Goal: Transaction & Acquisition: Book appointment/travel/reservation

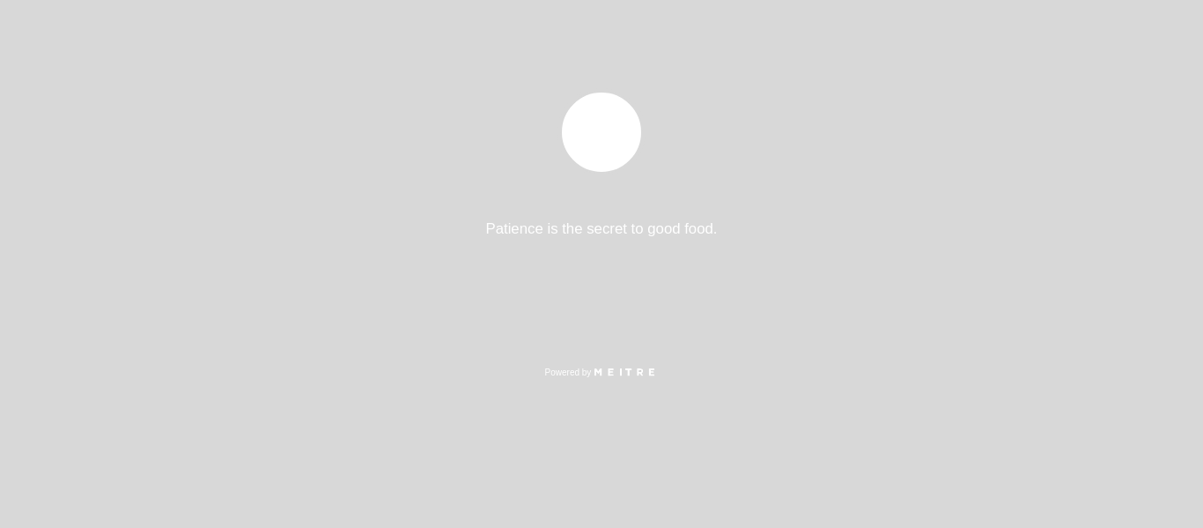
select select "es"
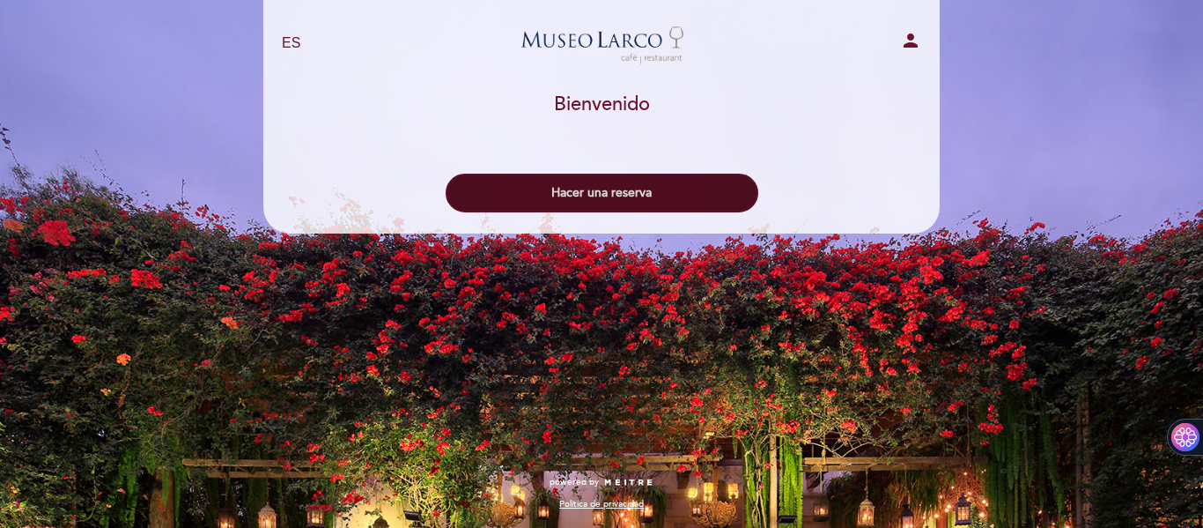
click at [699, 208] on button "Hacer una reserva" at bounding box center [602, 193] width 313 height 39
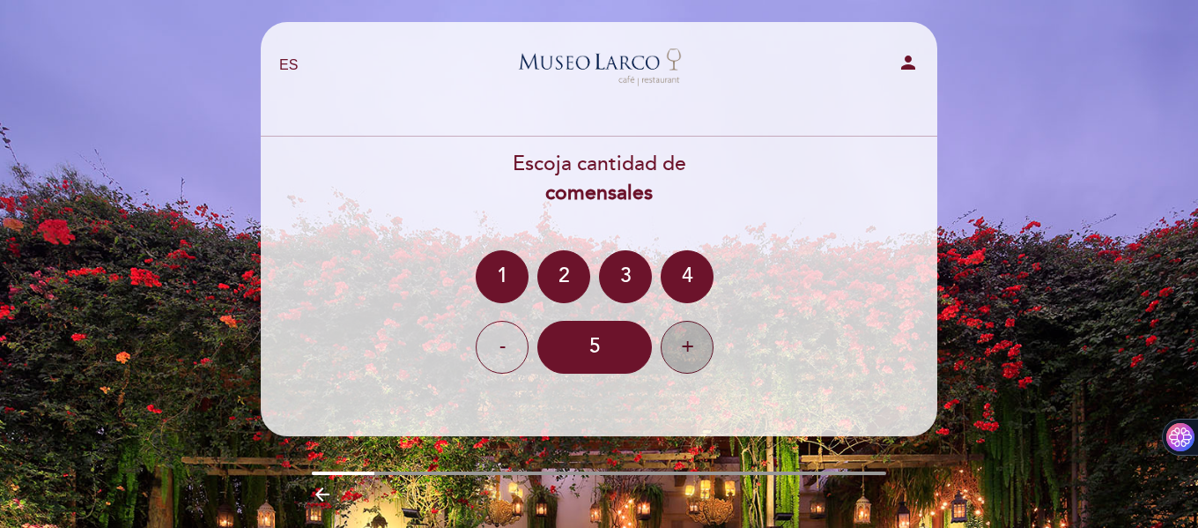
click at [685, 352] on div "+" at bounding box center [687, 347] width 53 height 53
click at [587, 348] on div "7" at bounding box center [594, 347] width 115 height 53
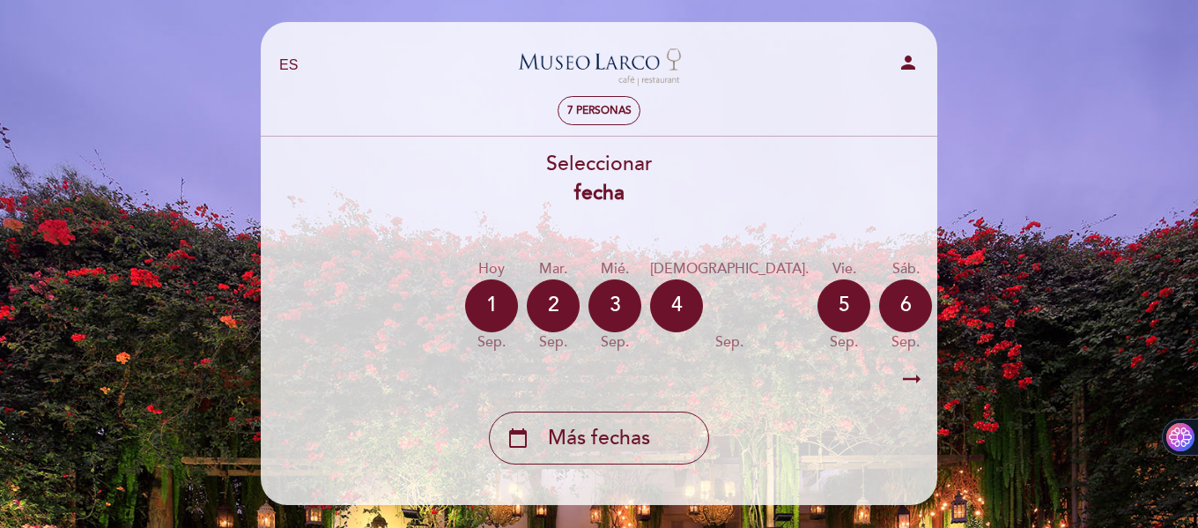
drag, startPoint x: 637, startPoint y: 357, endPoint x: 777, endPoint y: 350, distance: 140.3
click at [777, 350] on div "Hoy [DATE] [DATE] sep. mié. [DATE] jue. [DATE] vie. [DATE] sáb. [DATE] dom. [DA…" at bounding box center [599, 305] width 678 height 111
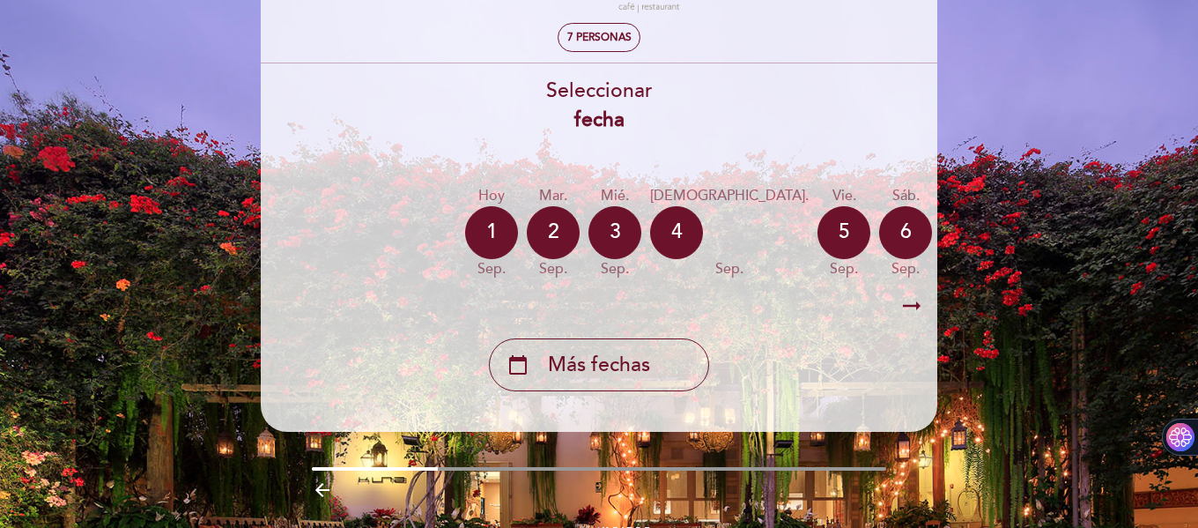
scroll to position [124, 0]
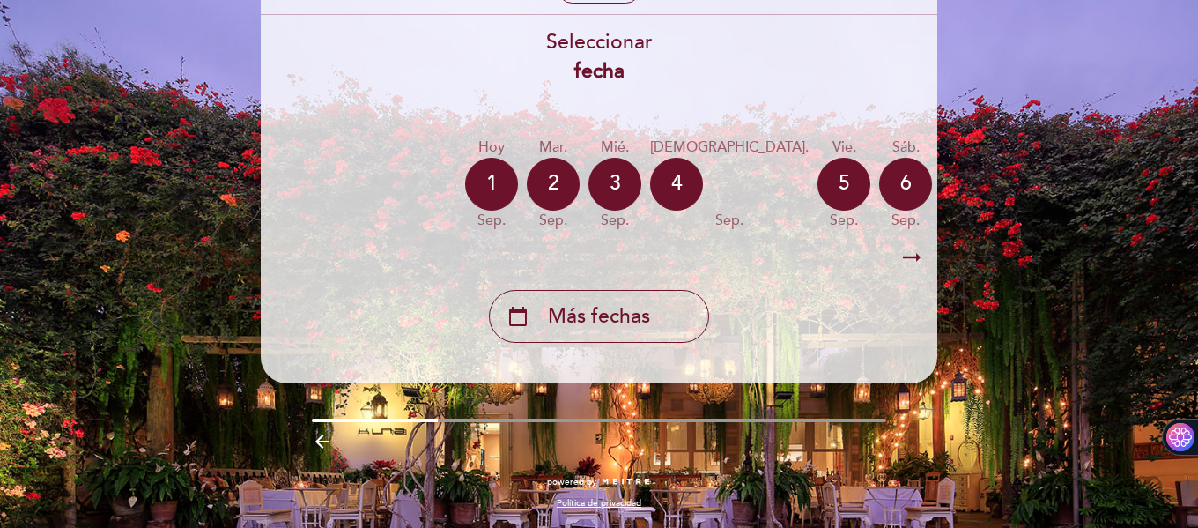
click at [914, 252] on icon "arrow_right_alt" at bounding box center [912, 258] width 26 height 38
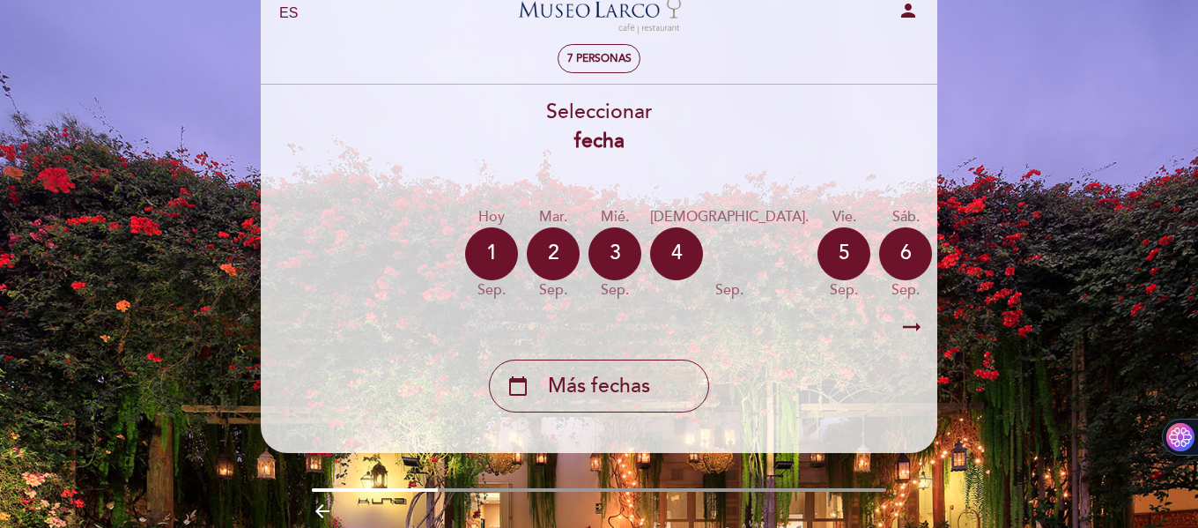
click at [1003, 252] on div "lun. [DATE]" at bounding box center [1029, 253] width 53 height 93
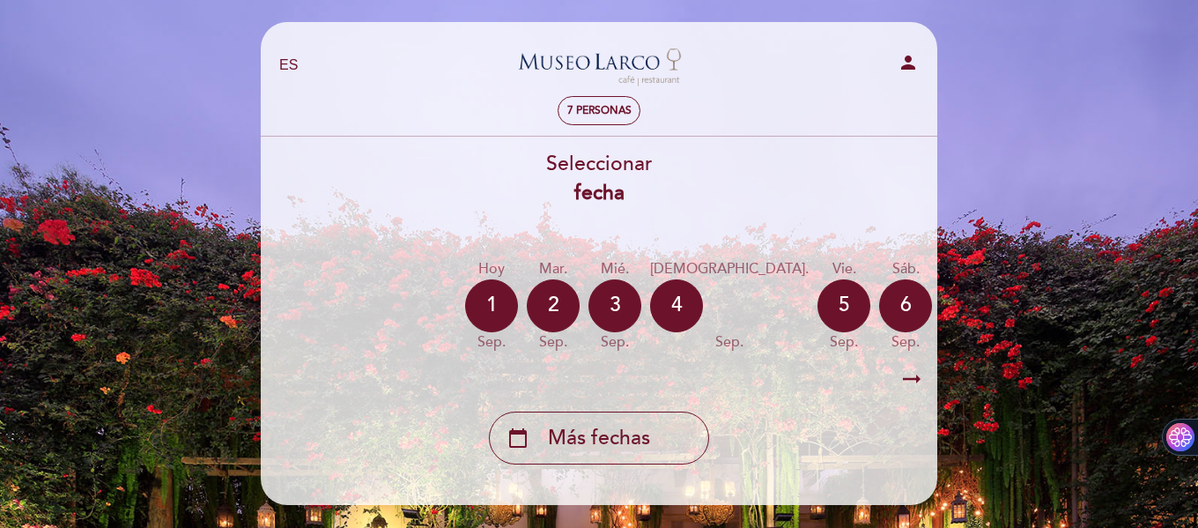
click at [914, 252] on div "Hoy [DATE] [DATE] sep. mié. [DATE] jue. [DATE] vie. [DATE] sáb. [DATE] dom. [DA…" at bounding box center [599, 305] width 678 height 111
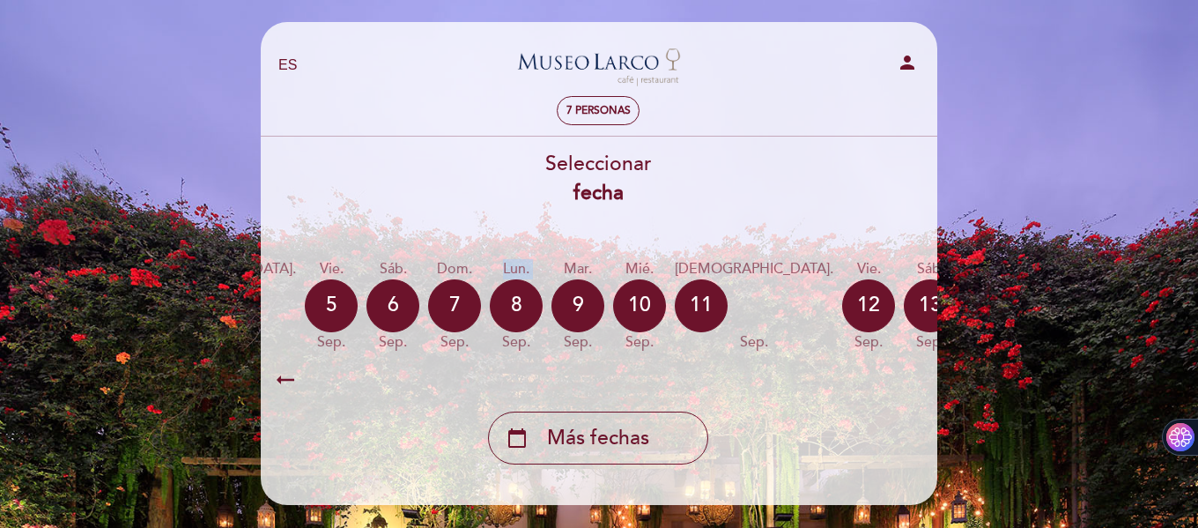
scroll to position [0, 514]
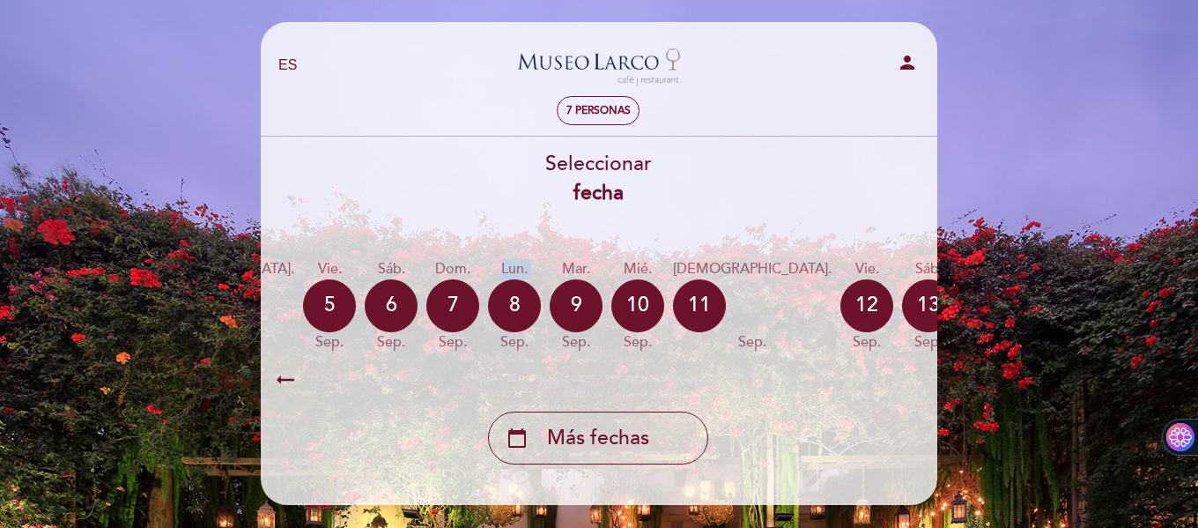
click at [1103, 308] on icon "calendar_today" at bounding box center [1113, 305] width 21 height 30
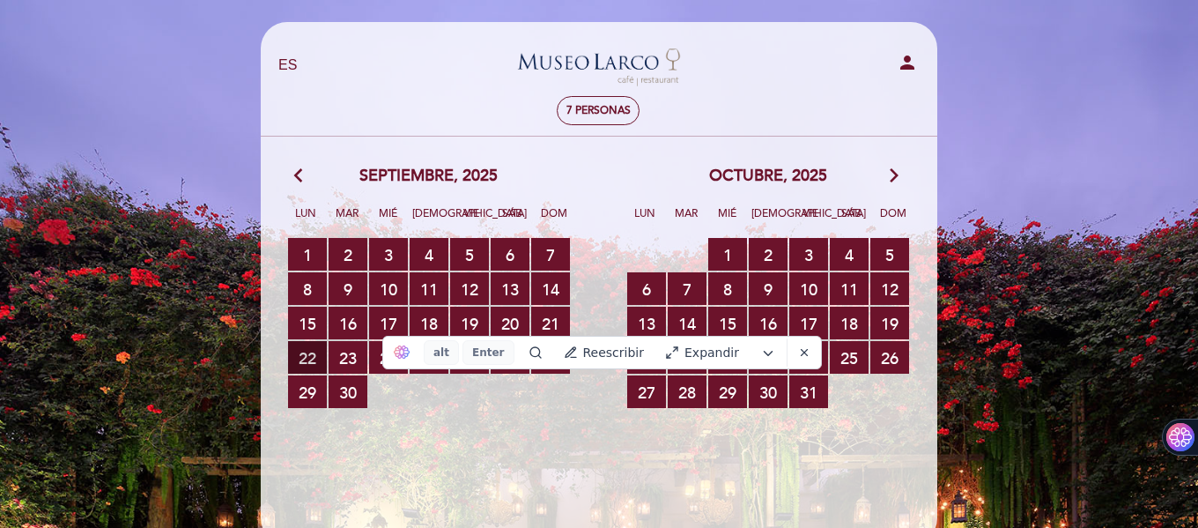
click at [303, 350] on span "22 RESERVAS DISPONIBLES" at bounding box center [307, 357] width 39 height 33
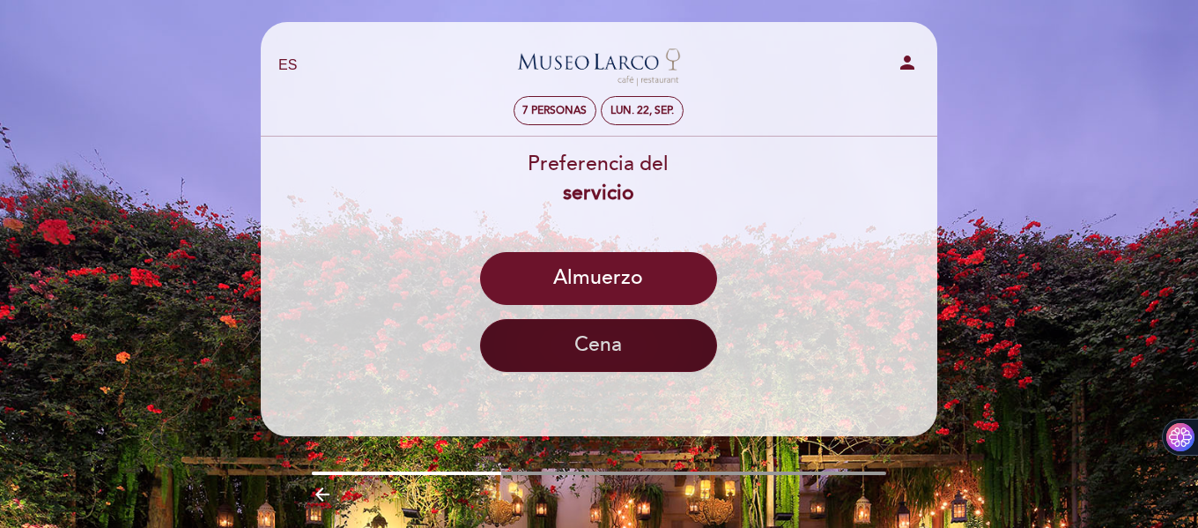
click at [596, 350] on button "Cena" at bounding box center [598, 345] width 237 height 53
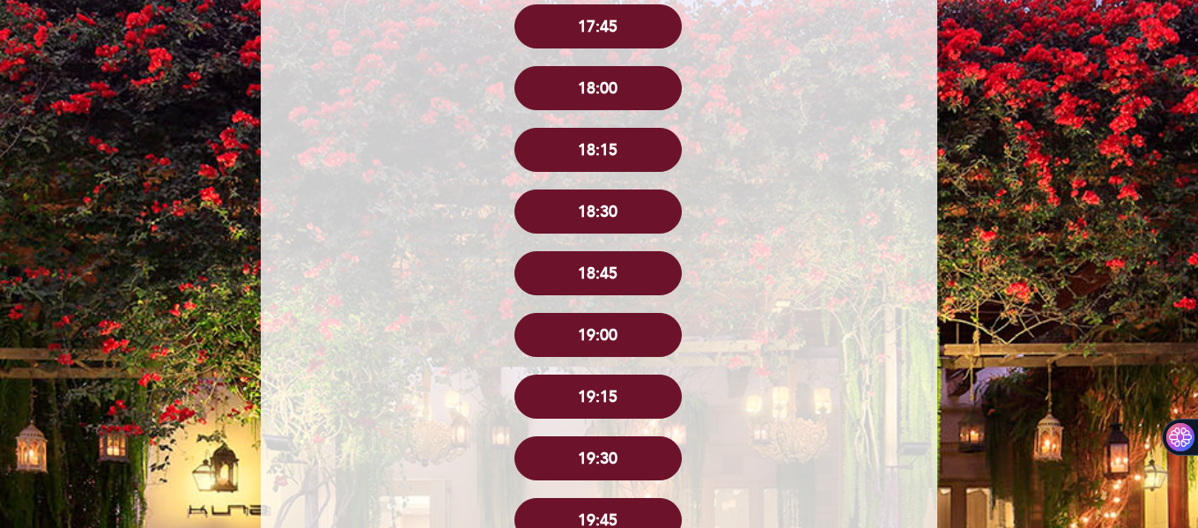
scroll to position [402, 0]
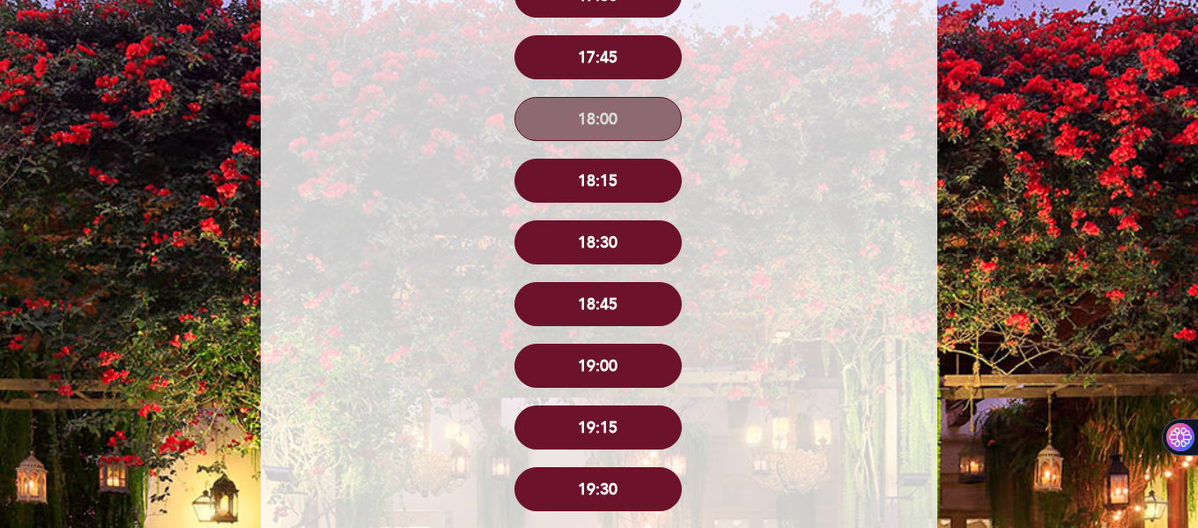
click at [613, 122] on button "18:00" at bounding box center [598, 119] width 167 height 44
